Goal: Information Seeking & Learning: Learn about a topic

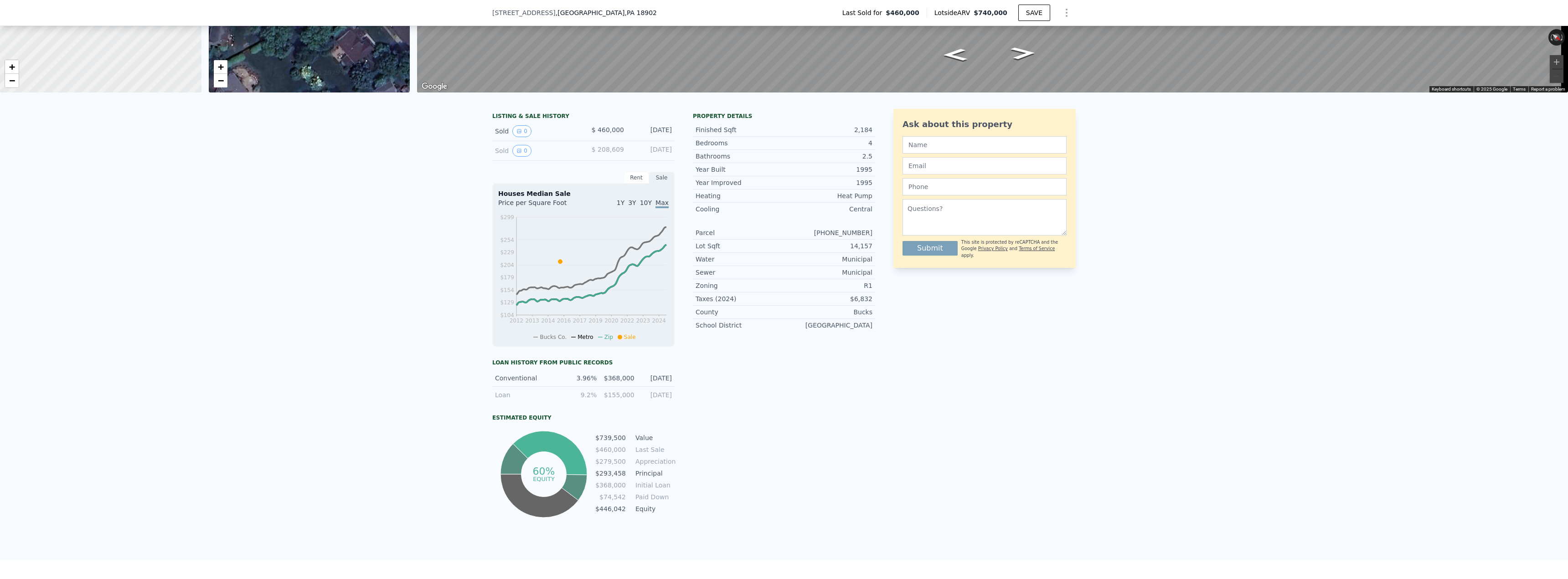
scroll to position [133, 0]
click at [516, 134] on icon "View historical data" at bounding box center [519, 131] width 5 height 5
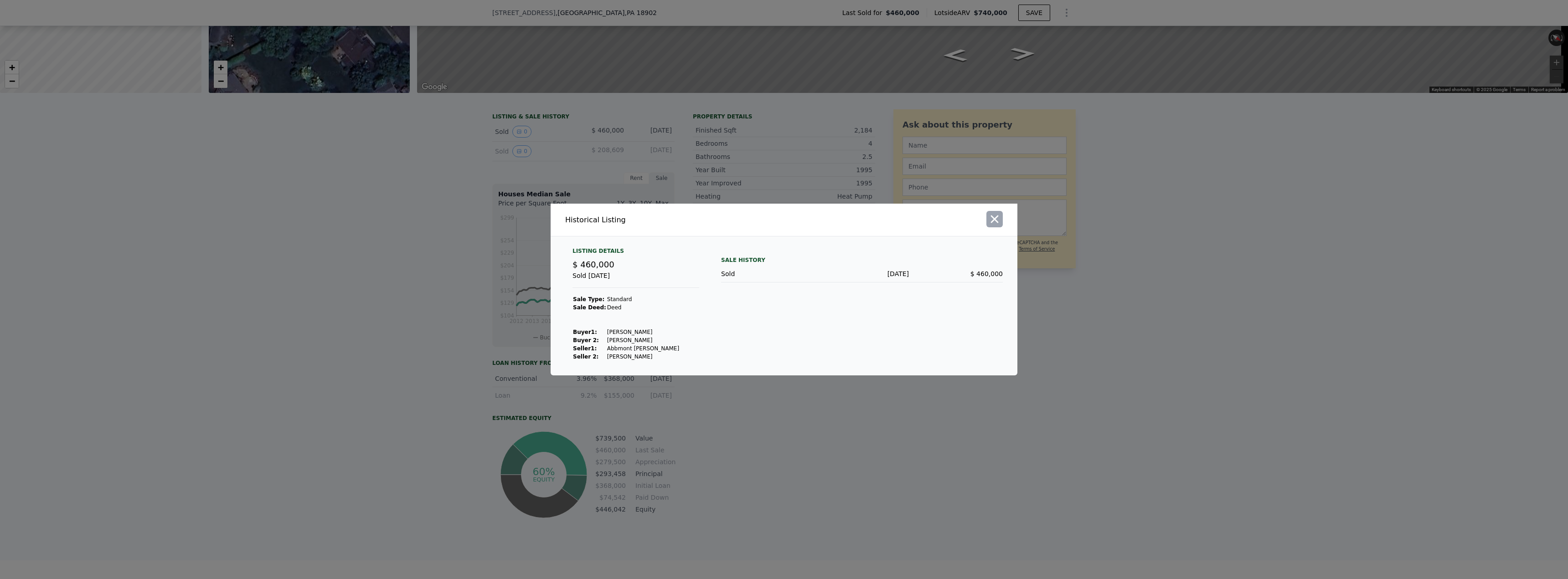
click at [999, 223] on icon "button" at bounding box center [994, 219] width 13 height 13
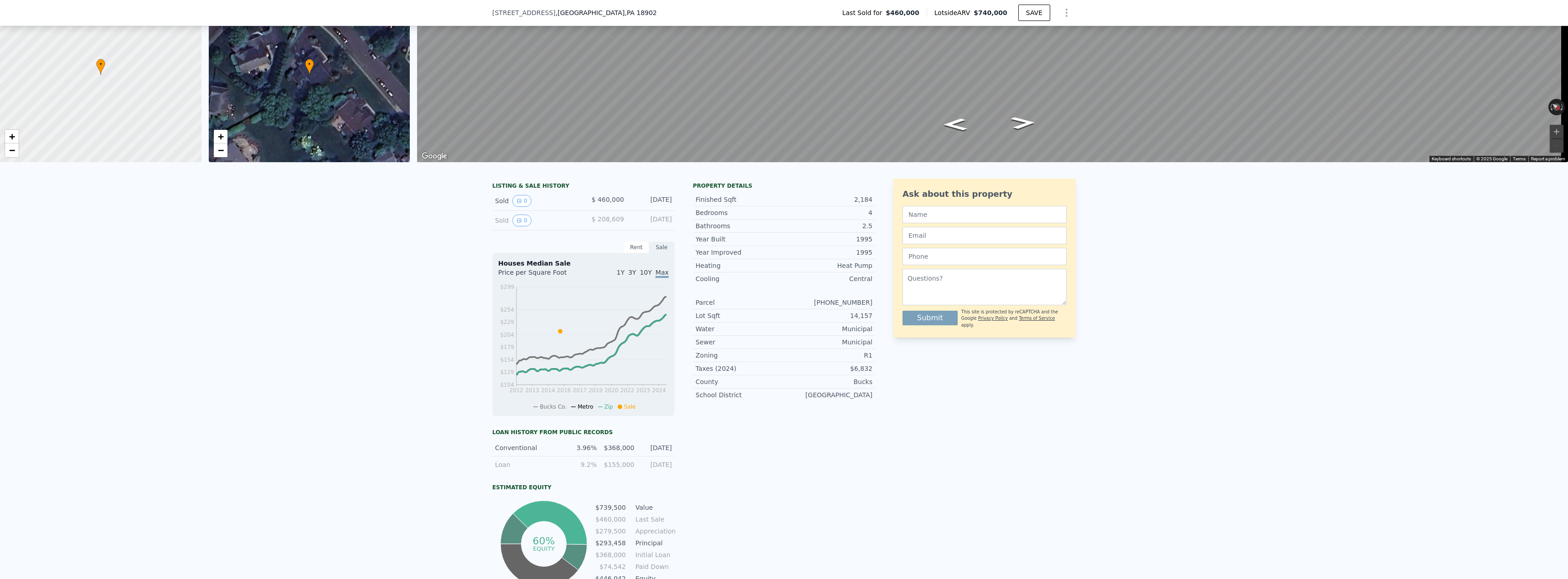
scroll to position [0, 0]
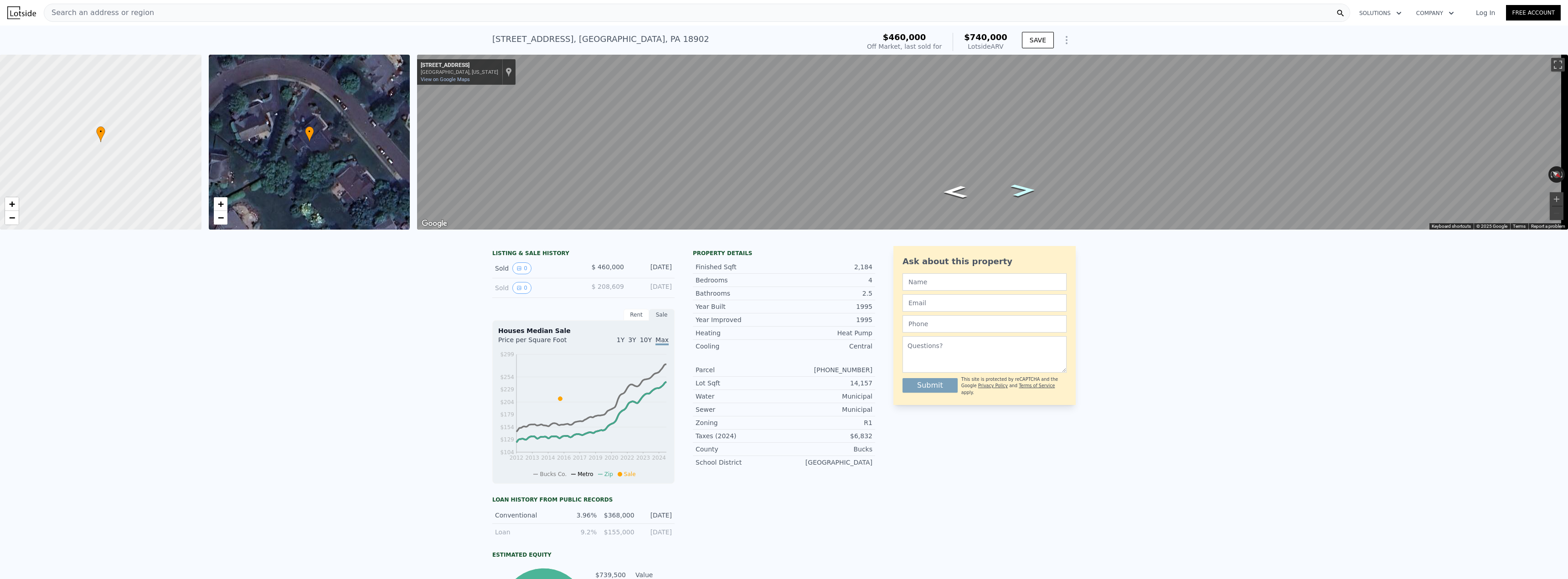
click at [1027, 189] on icon "Go Northwest, Deep Creek Way" at bounding box center [1024, 190] width 46 height 18
click at [1027, 189] on icon "Go Northwest, Deep Creek Way" at bounding box center [1023, 189] width 54 height 20
click at [1027, 189] on icon "Go Northwest, Deep Creek Way" at bounding box center [1020, 186] width 61 height 21
click at [1027, 189] on icon "Go West, Deep Creek Way" at bounding box center [1015, 184] width 66 height 22
click at [970, 203] on icon "Go East, Deep Creek Way" at bounding box center [968, 200] width 68 height 21
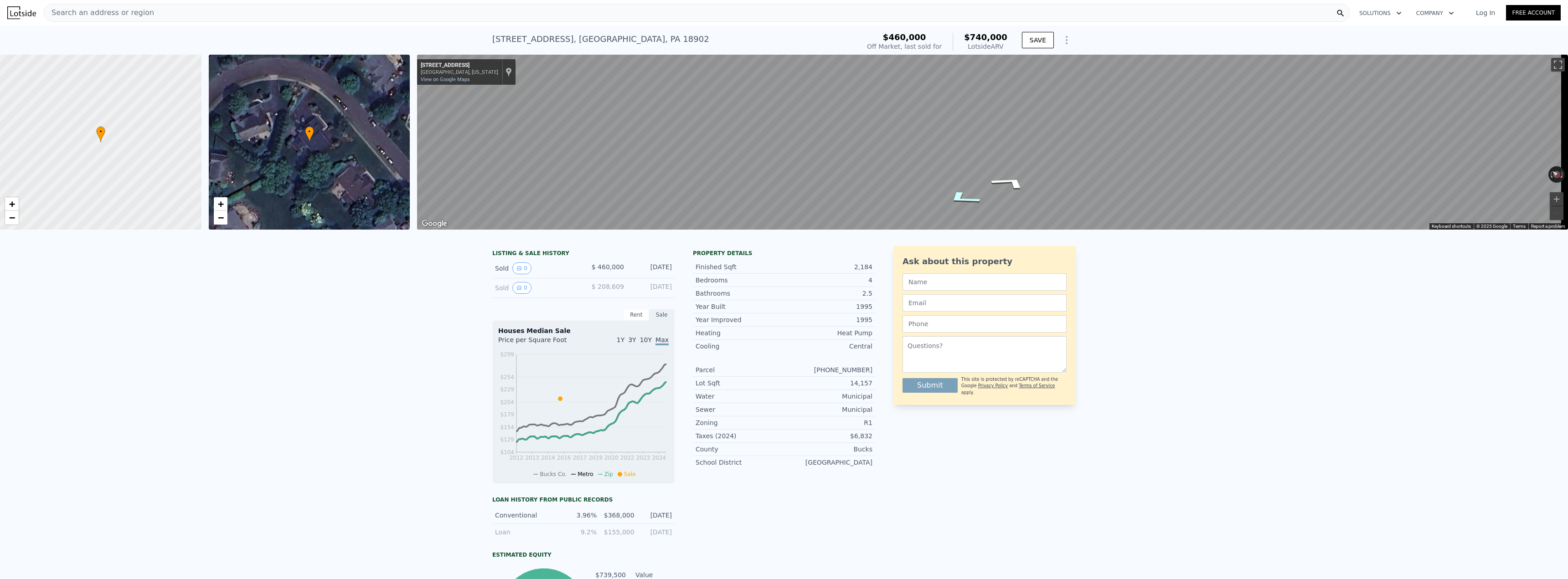
click at [970, 203] on icon "Go East, Deep Creek Way" at bounding box center [962, 198] width 66 height 22
click at [992, 41] on span "$740,000" at bounding box center [985, 37] width 43 height 10
click at [1066, 40] on icon "Show Options" at bounding box center [1066, 40] width 11 height 11
click at [963, 198] on icon "Go East, Deep Creek Way" at bounding box center [962, 198] width 66 height 22
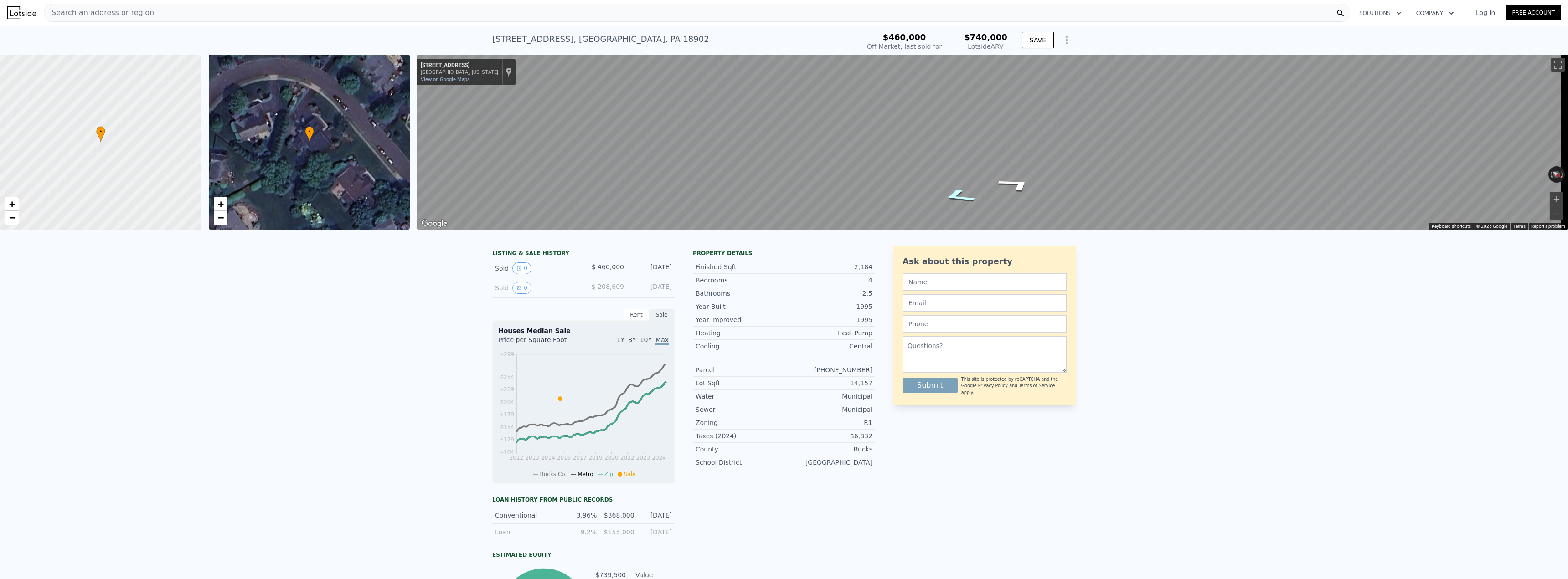
click at [963, 198] on icon "Go East, Deep Creek Way" at bounding box center [959, 196] width 61 height 21
click at [963, 198] on icon "Go Southeast, Deep Creek Way" at bounding box center [956, 194] width 54 height 20
click at [963, 198] on icon "Go Southeast, Deep Creek Way" at bounding box center [955, 192] width 46 height 18
click at [963, 198] on icon "Go Southeast, Deep Creek Way" at bounding box center [955, 192] width 44 height 18
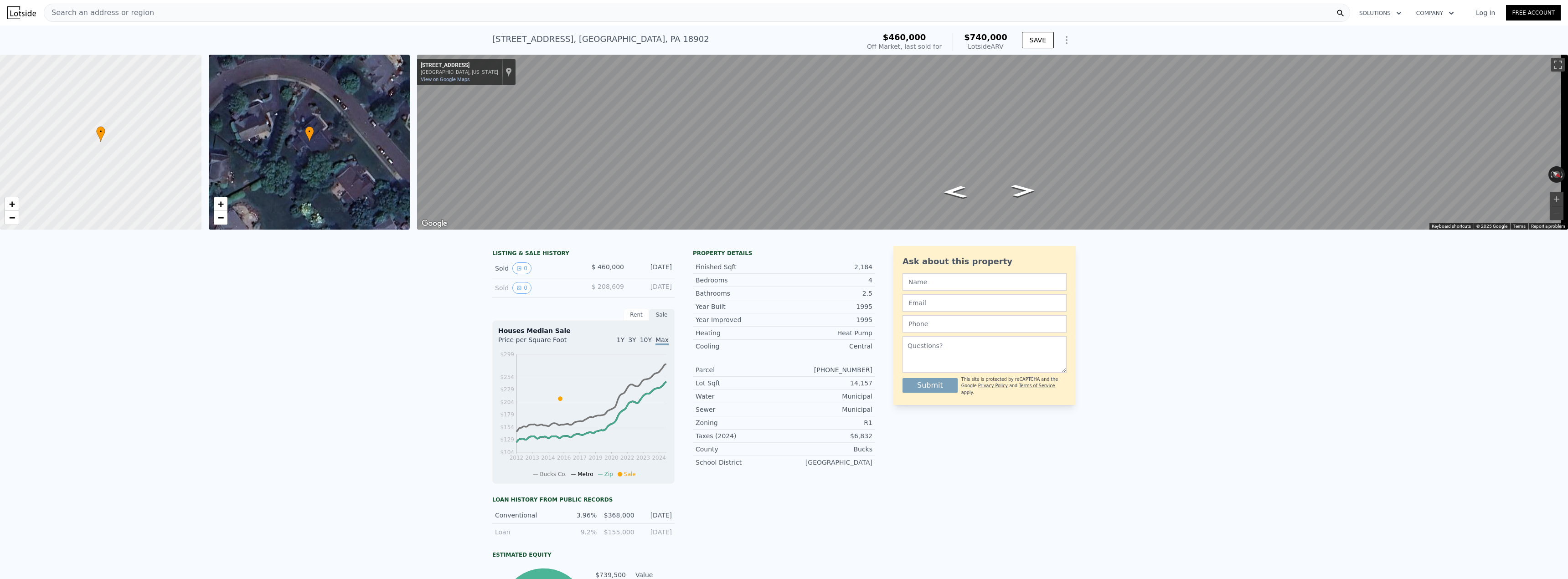
click at [195, 17] on div "Search an address or region" at bounding box center [697, 13] width 1306 height 18
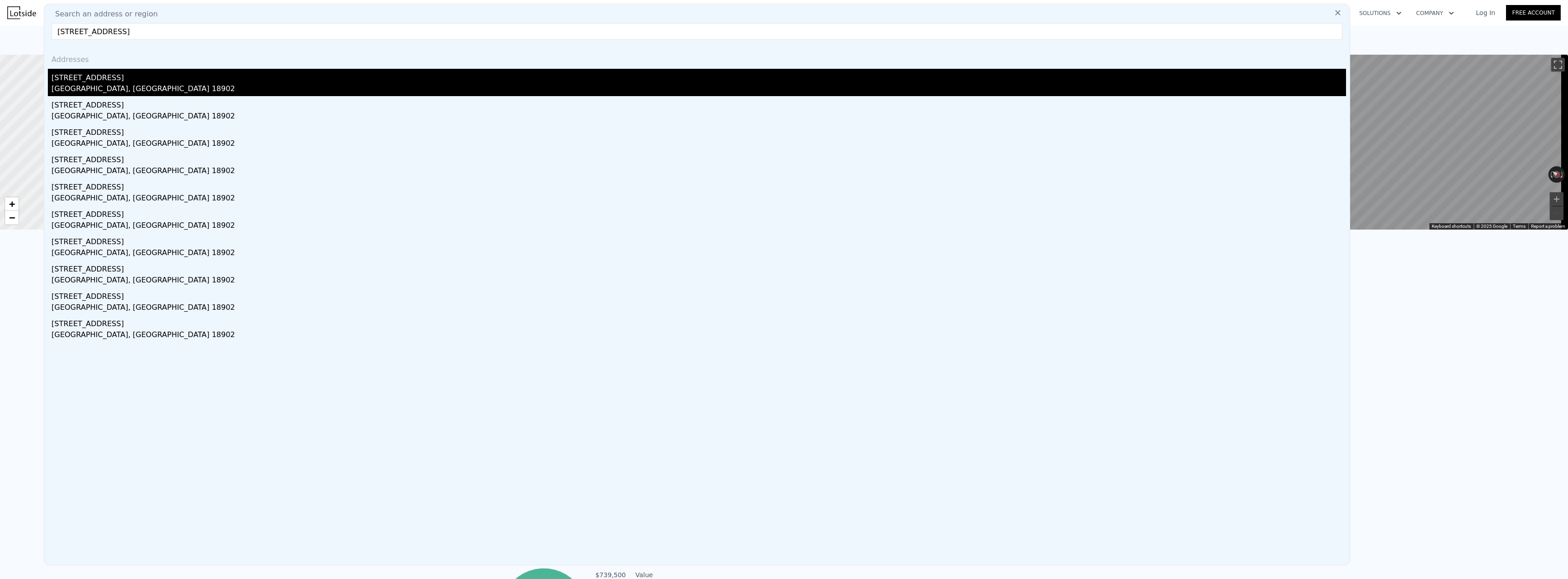
type input "[STREET_ADDRESS]"
click at [152, 83] on div "[STREET_ADDRESS]" at bounding box center [699, 76] width 1295 height 15
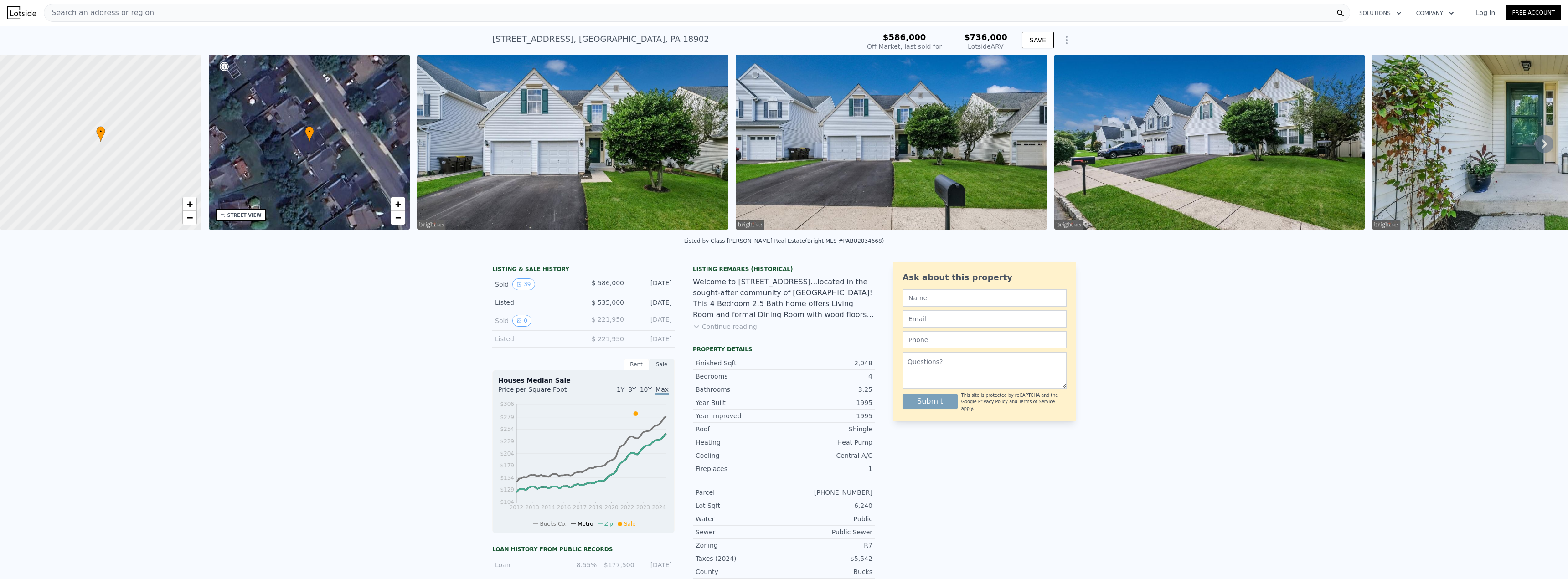
click at [710, 331] on button "Continue reading" at bounding box center [725, 326] width 65 height 9
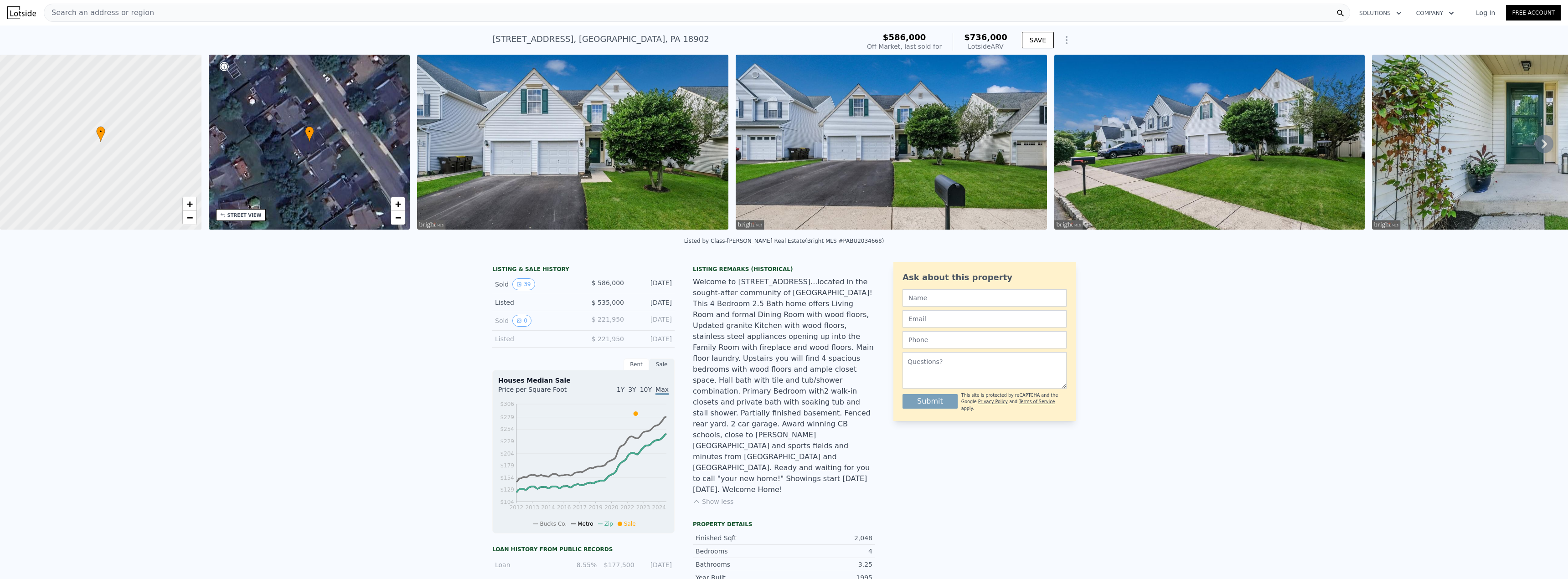
click at [990, 46] on div "Lotside ARV" at bounding box center [985, 46] width 43 height 9
click at [991, 46] on div "Lotside ARV" at bounding box center [985, 46] width 43 height 9
click at [1542, 148] on icon at bounding box center [1544, 144] width 5 height 9
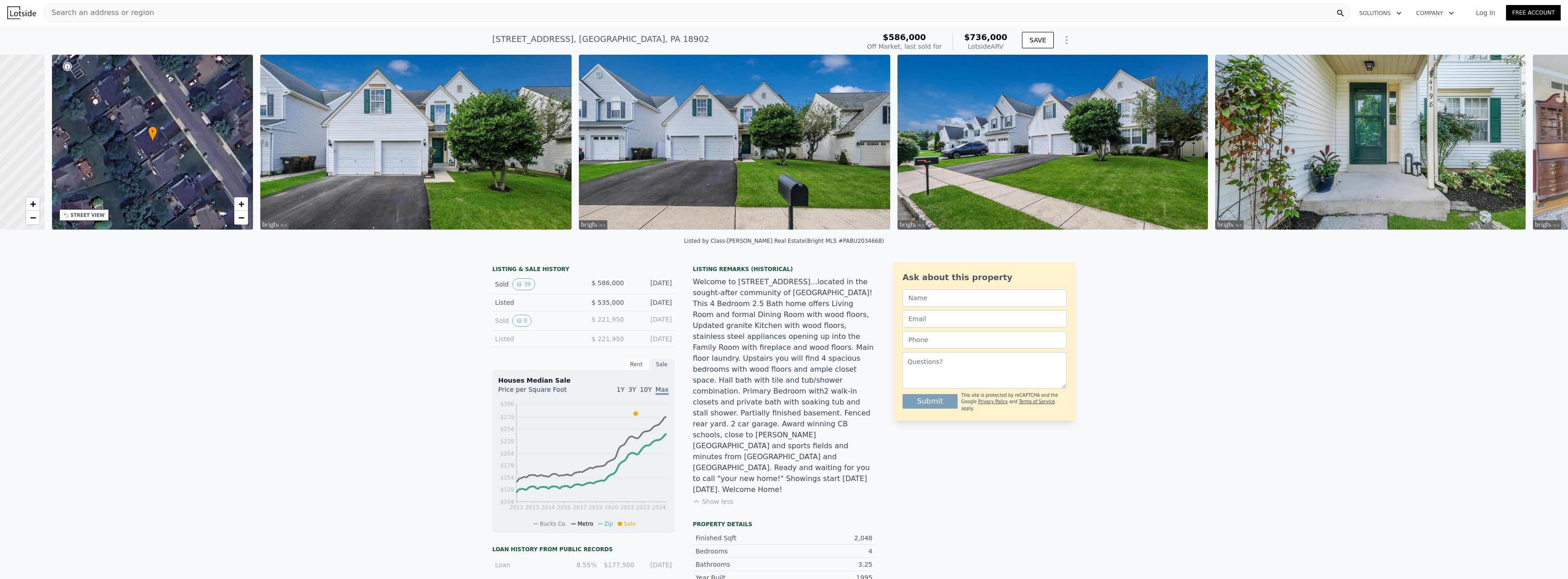
scroll to position [0, 212]
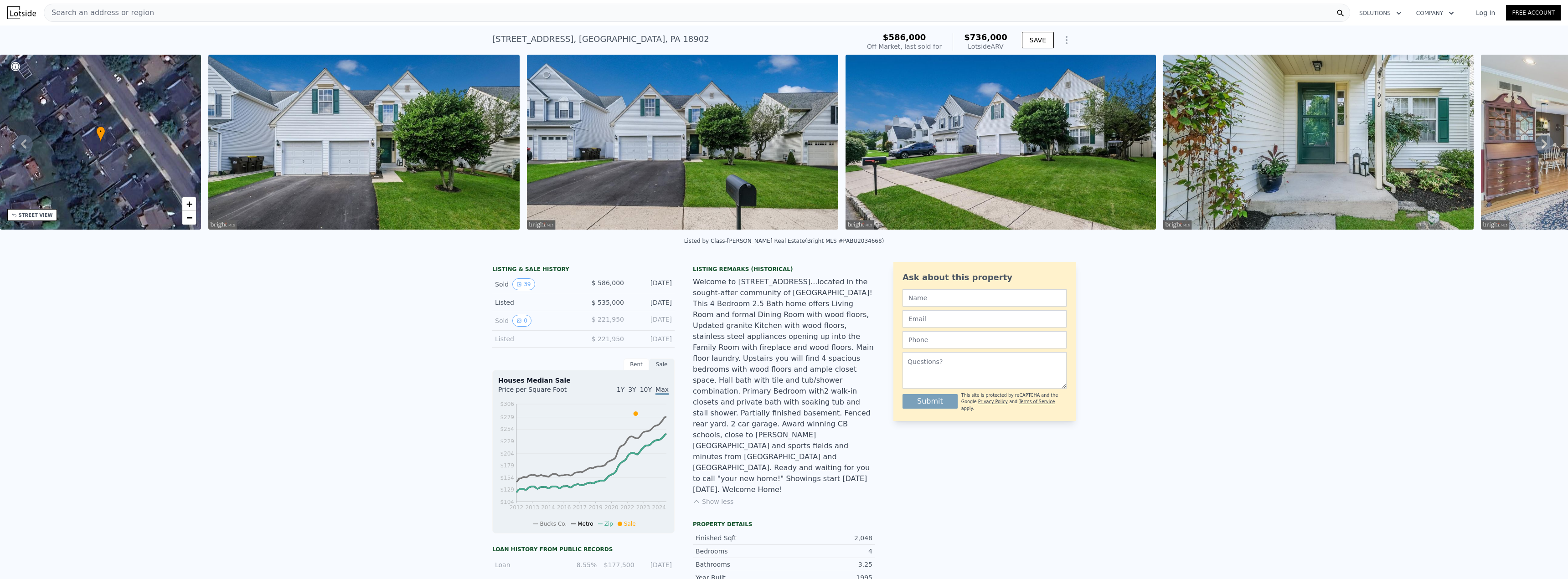
click at [1536, 150] on div "• + − • + − STREET VIEW ← Move left → Move right ↑ Move up ↓ Move down + Zoom i…" at bounding box center [784, 144] width 1568 height 178
click at [1542, 148] on icon at bounding box center [1544, 144] width 5 height 9
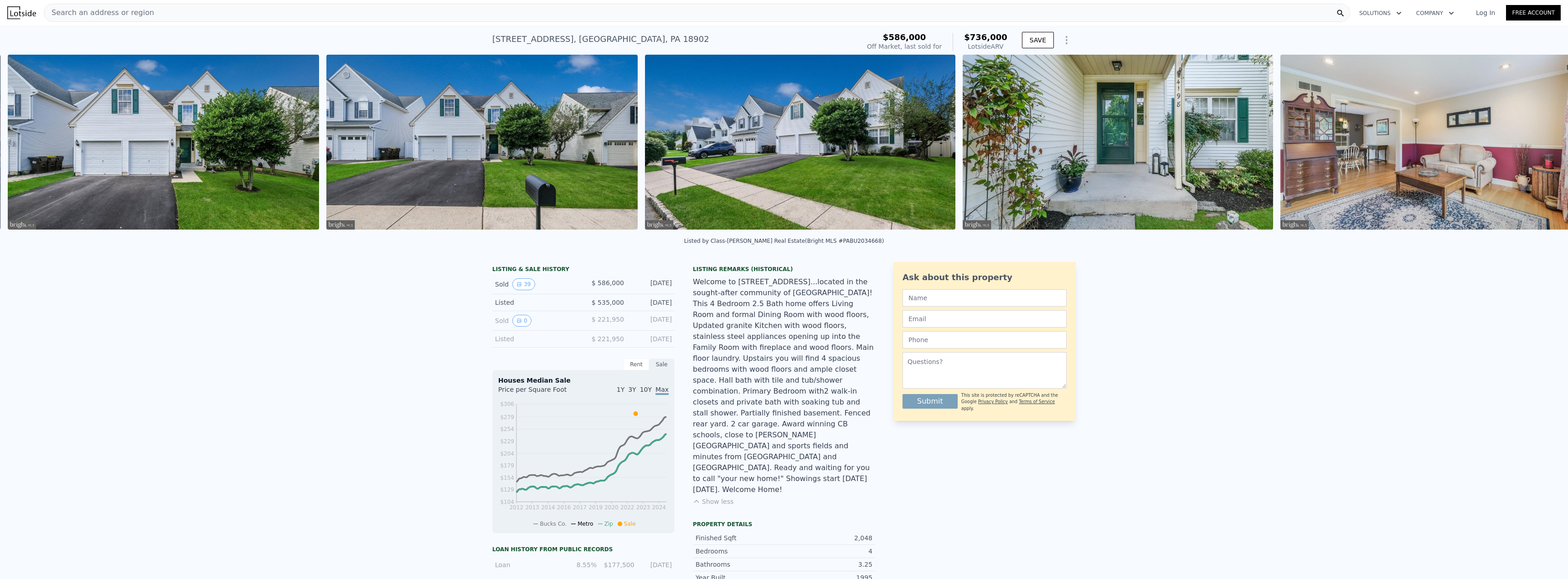
scroll to position [0, 417]
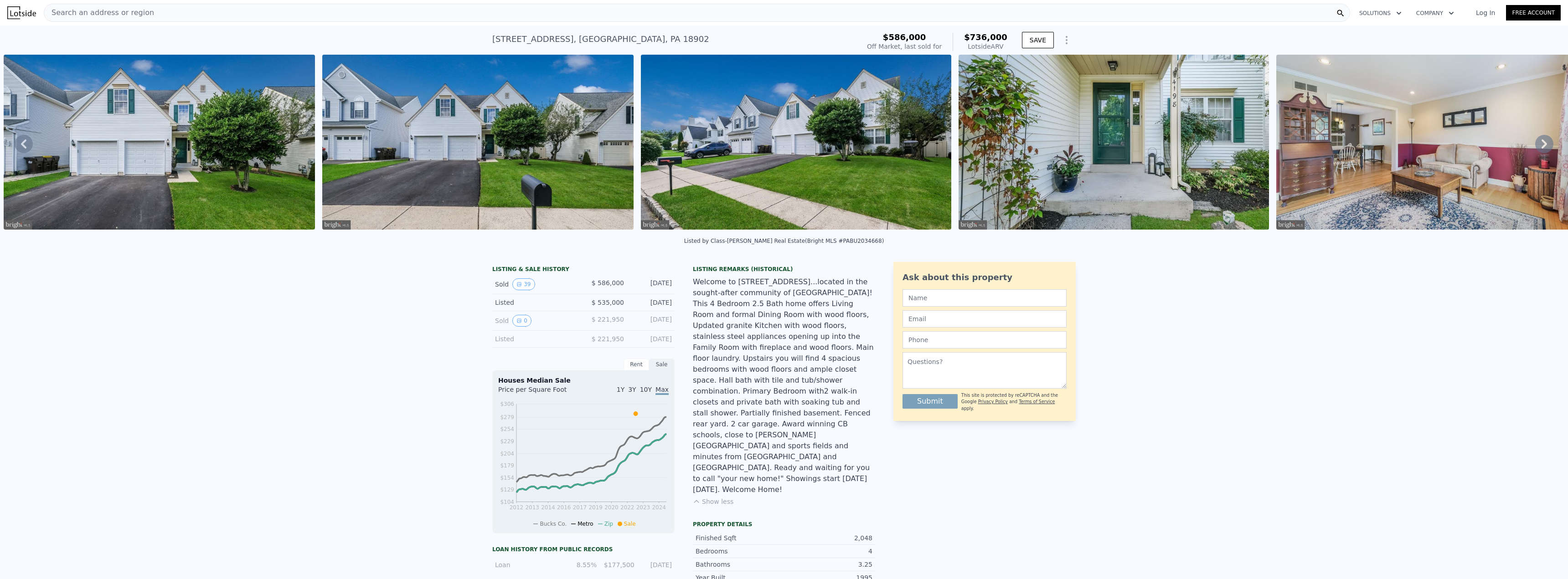
click at [1468, 161] on img at bounding box center [1432, 142] width 310 height 175
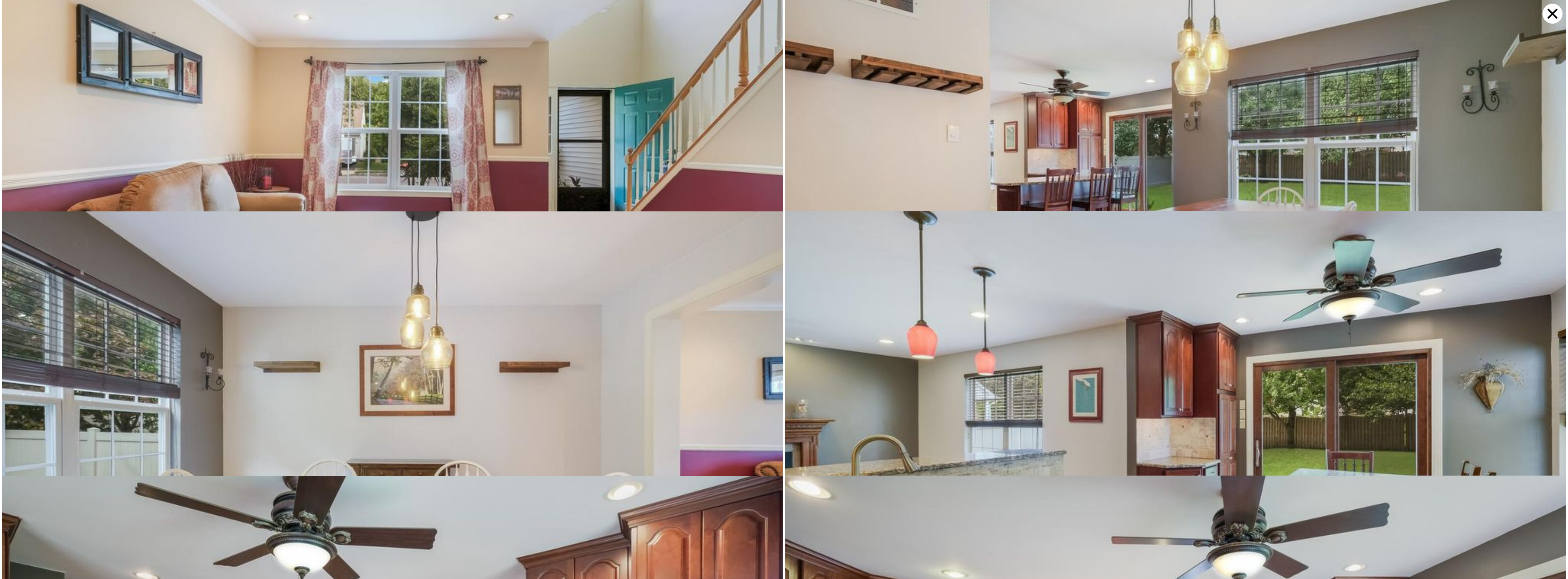
scroll to position [1057, 0]
